Goal: Check status: Check status

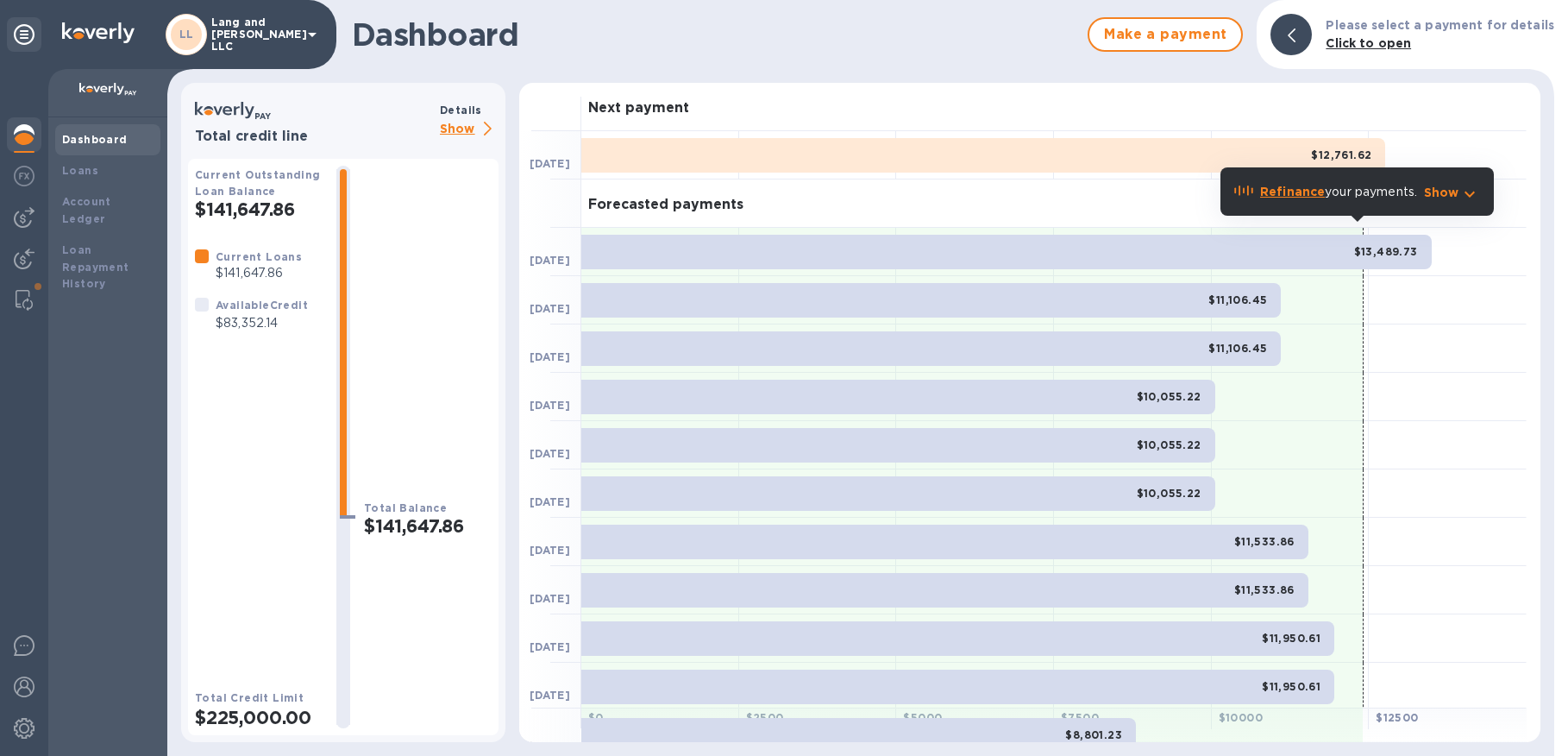
click at [14, 141] on img at bounding box center [24, 134] width 21 height 21
click at [84, 138] on b "Dashboard" at bounding box center [95, 139] width 65 height 13
click at [468, 128] on p "Show" at bounding box center [469, 129] width 59 height 22
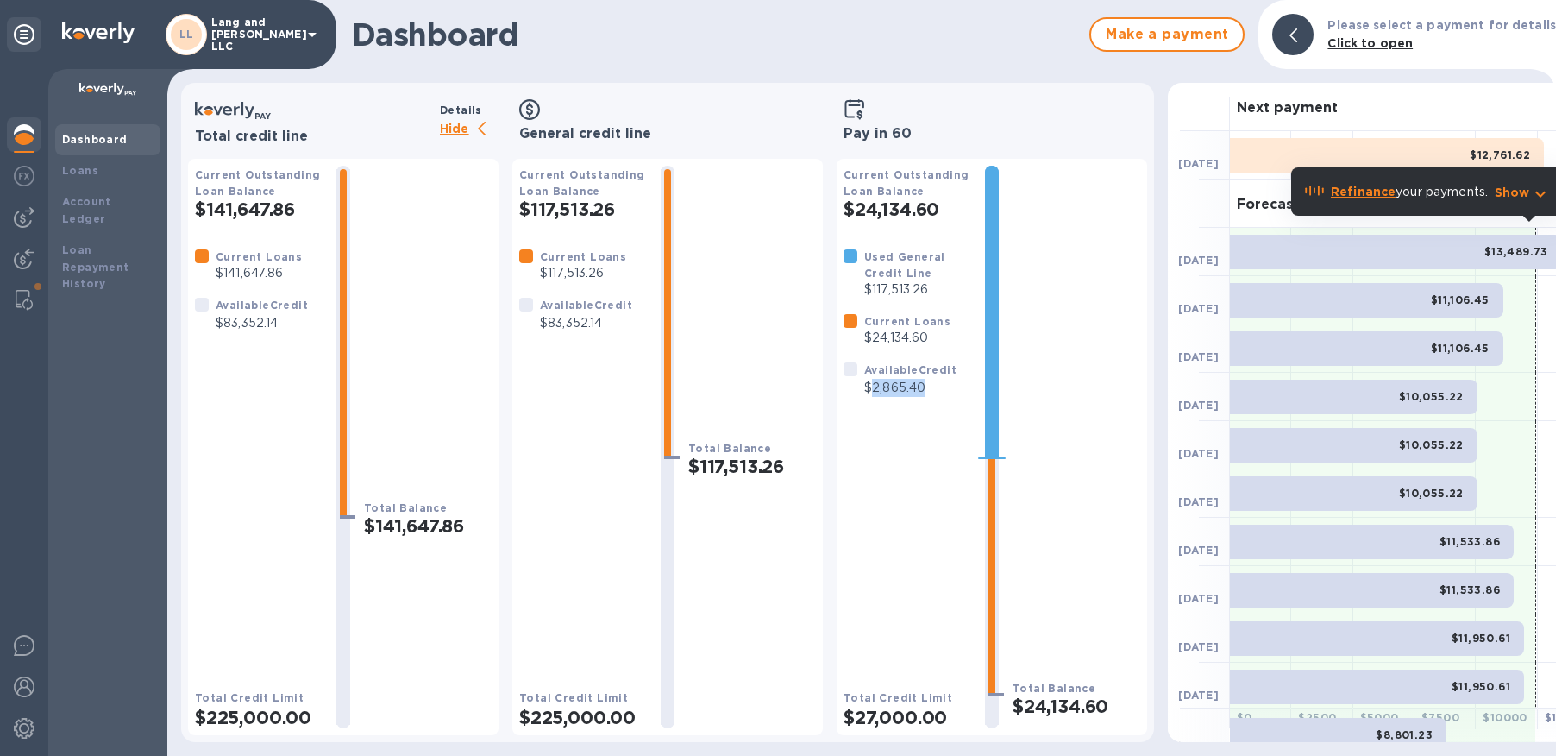
drag, startPoint x: 874, startPoint y: 384, endPoint x: 927, endPoint y: 382, distance: 53.0
click at [927, 382] on p "$2,865.40" at bounding box center [911, 388] width 92 height 18
drag, startPoint x: 872, startPoint y: 395, endPoint x: 886, endPoint y: 400, distance: 14.9
click at [872, 395] on p "$2,865.40" at bounding box center [911, 388] width 92 height 18
drag, startPoint x: 866, startPoint y: 388, endPoint x: 943, endPoint y: 385, distance: 77.1
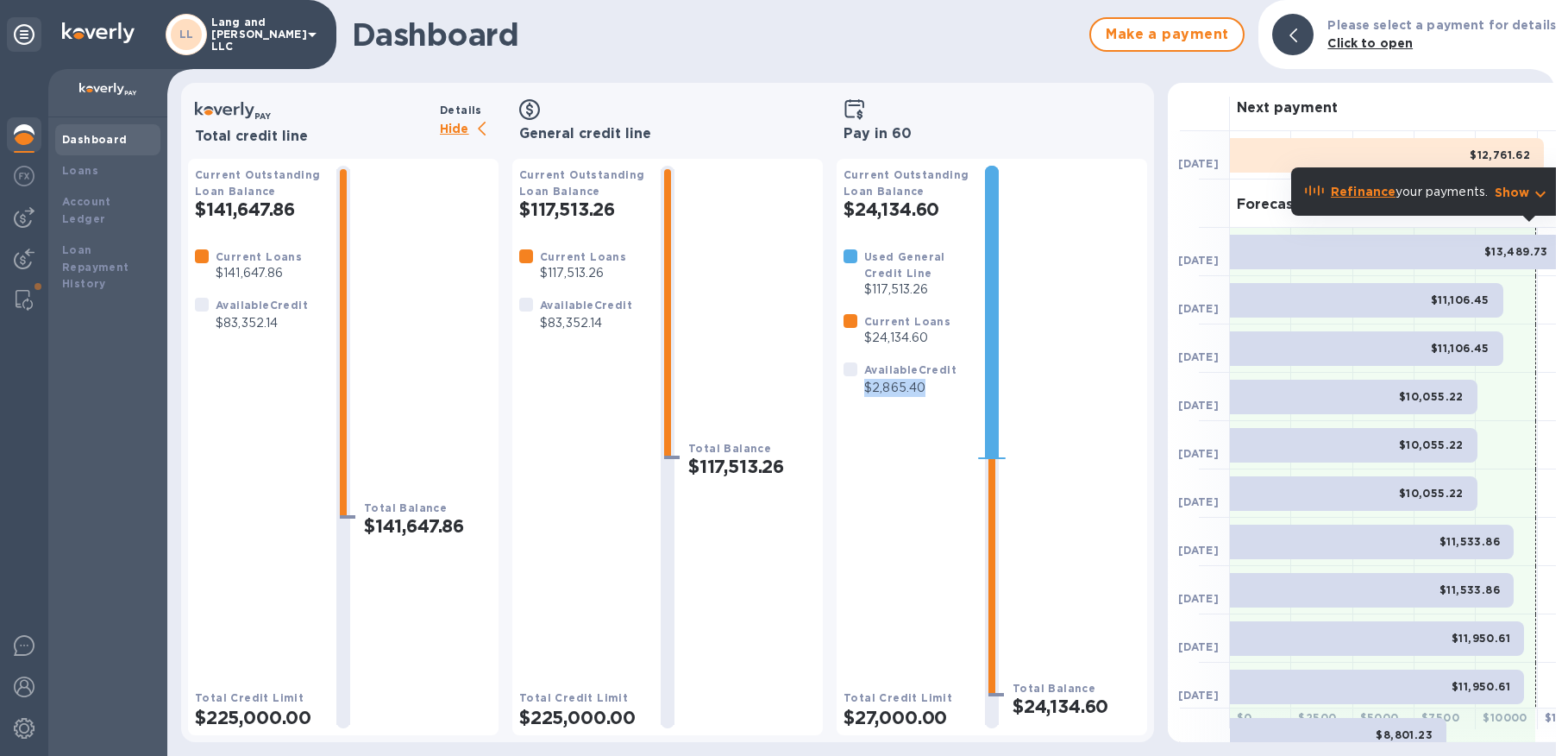
click at [943, 385] on p "$2,865.40" at bounding box center [911, 388] width 92 height 18
click at [916, 493] on div "Used General Credit Line $117,513.26 Current Loans $24,134.60 Available Credit …" at bounding box center [907, 454] width 128 height 413
